Goal: Task Accomplishment & Management: Complete application form

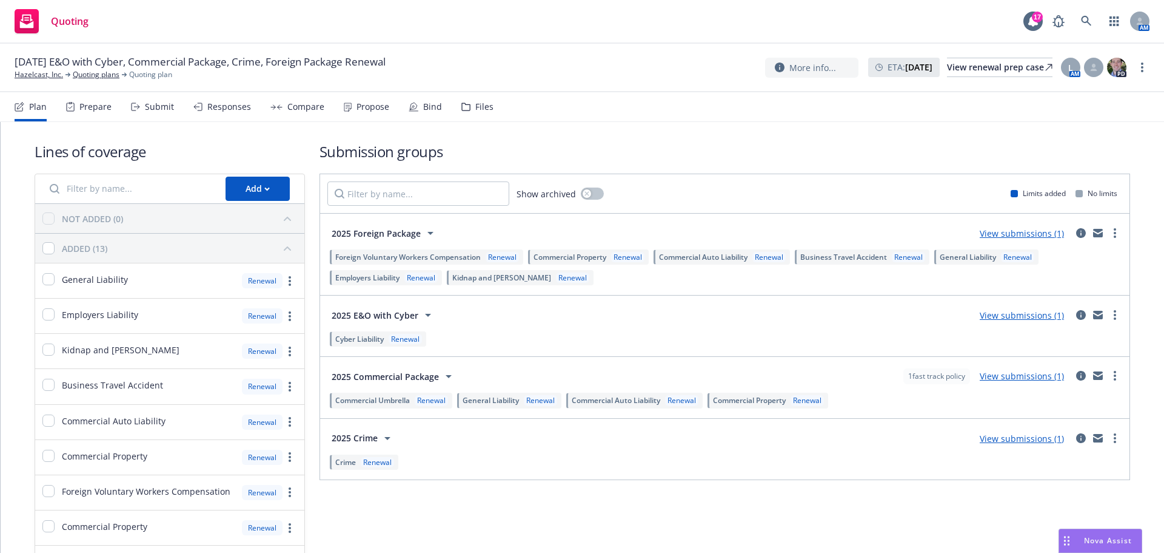
click at [154, 109] on div "Submit" at bounding box center [159, 107] width 29 height 10
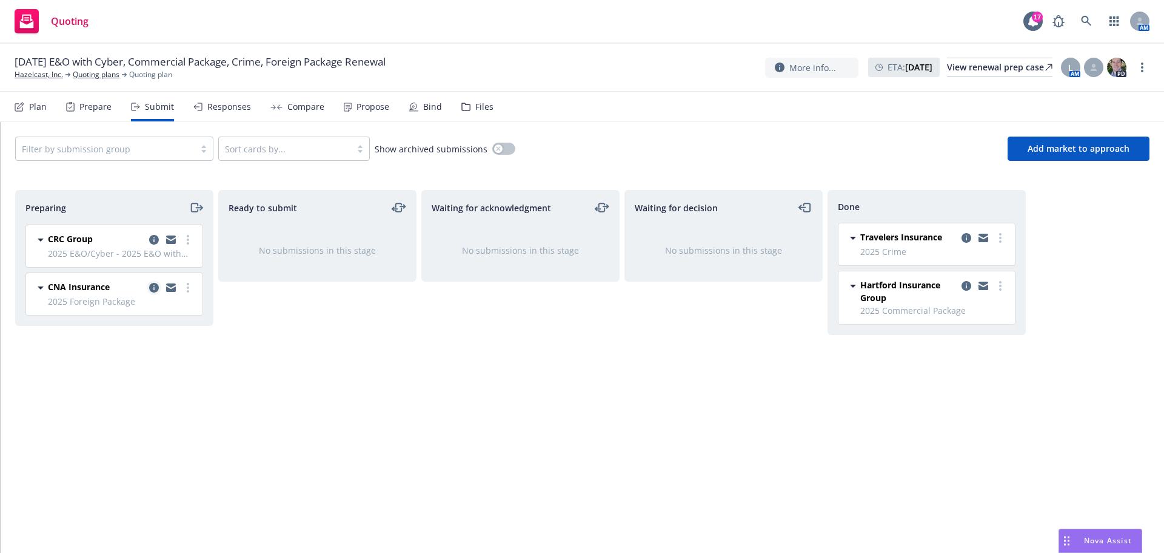
click at [155, 283] on icon "copy logging email" at bounding box center [154, 288] width 10 height 10
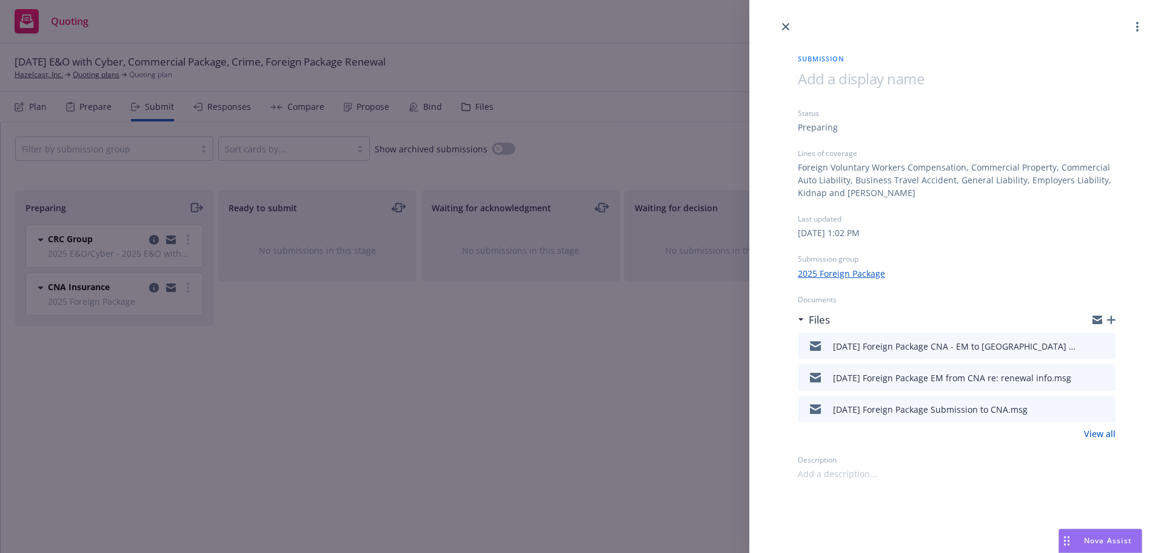
click at [788, 25] on icon "close" at bounding box center [785, 26] width 7 height 7
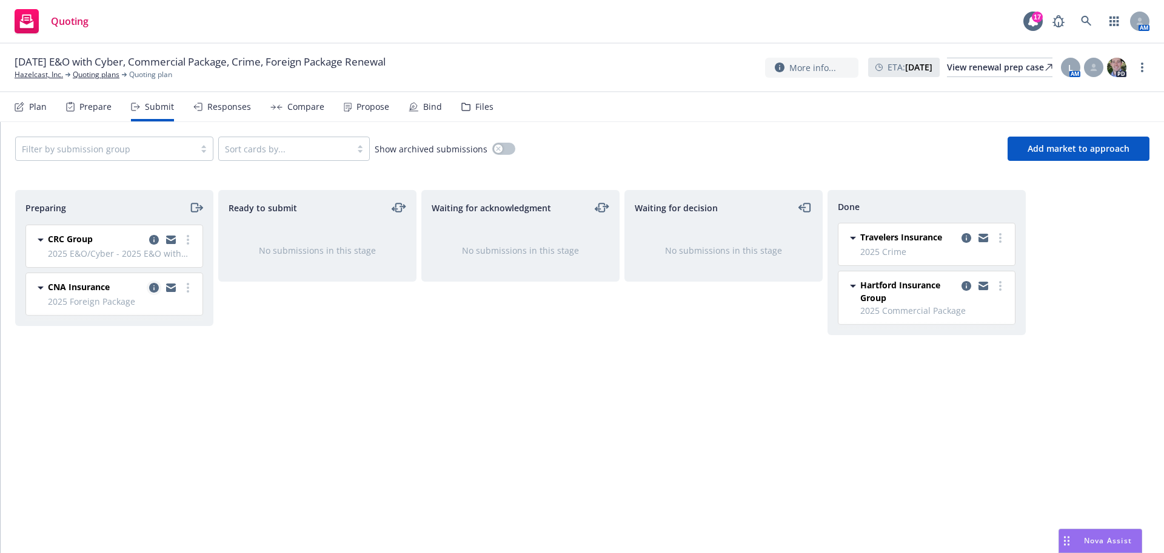
click at [153, 286] on icon "copy logging email" at bounding box center [154, 288] width 10 height 10
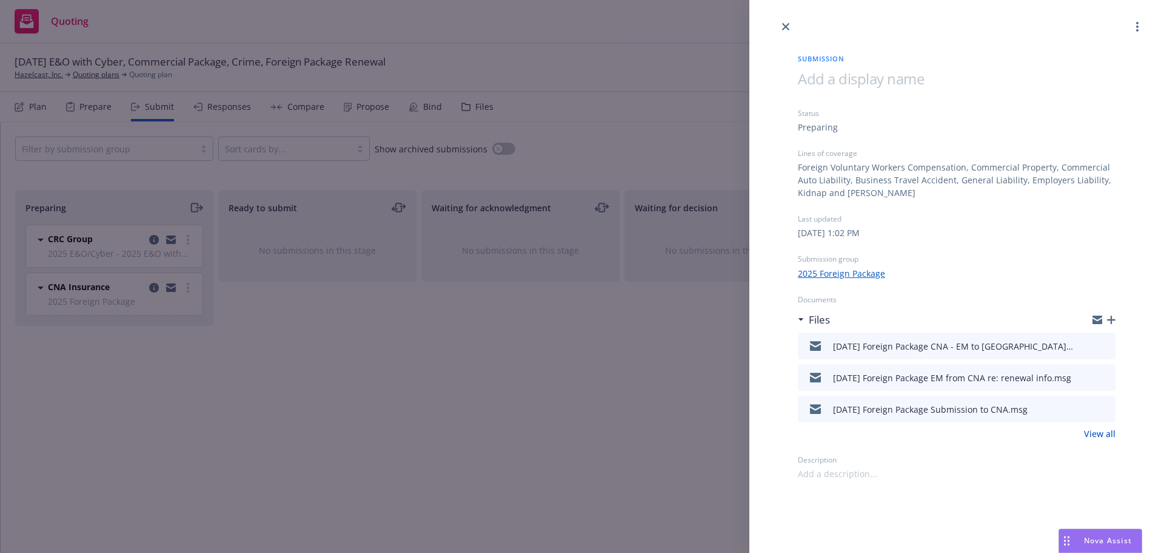
click at [1109, 346] on icon "preview file" at bounding box center [1104, 345] width 11 height 8
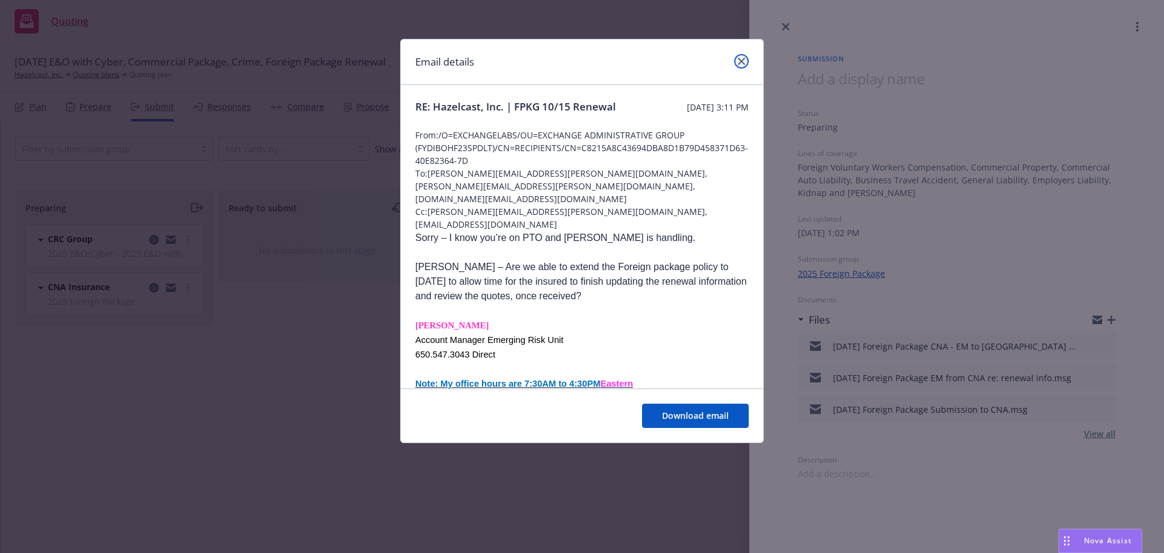
click at [744, 61] on icon "close" at bounding box center [741, 61] width 7 height 7
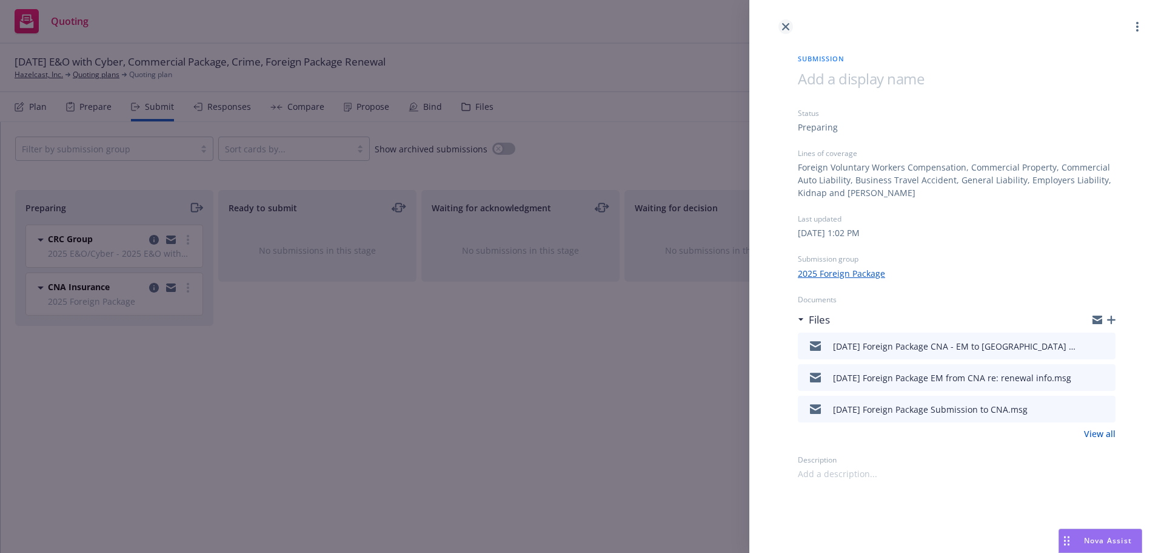
click at [782, 25] on icon "close" at bounding box center [785, 26] width 7 height 7
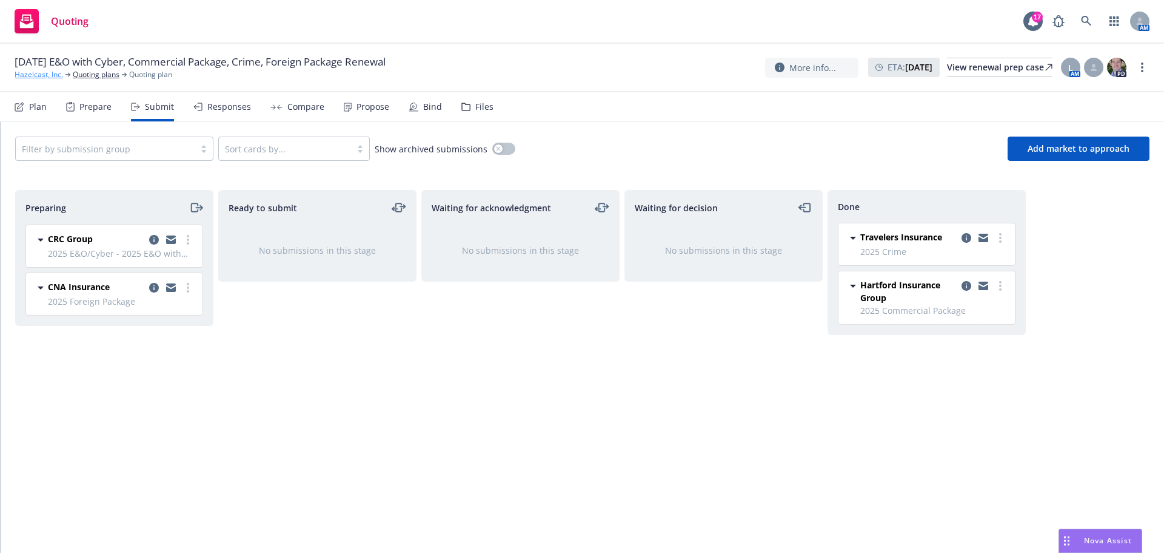
click at [24, 78] on link "Hazelcast, Inc." at bounding box center [39, 74] width 49 height 11
